Goal: Transaction & Acquisition: Purchase product/service

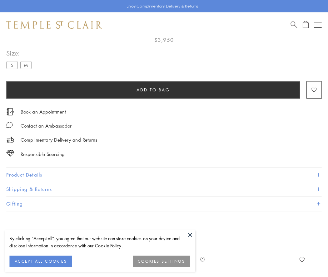
scroll to position [37, 0]
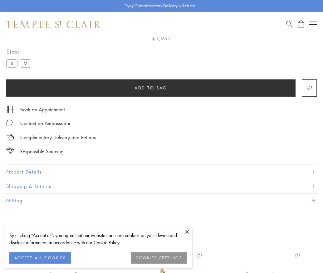
click at [151, 87] on span "Add to bag" at bounding box center [151, 87] width 33 height 7
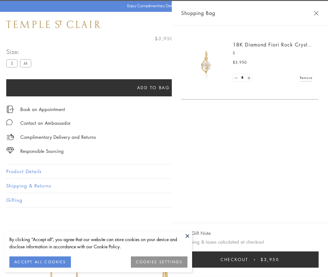
click at [258, 260] on button "Checkout $3,950" at bounding box center [249, 260] width 137 height 16
